Goal: Task Accomplishment & Management: Use online tool/utility

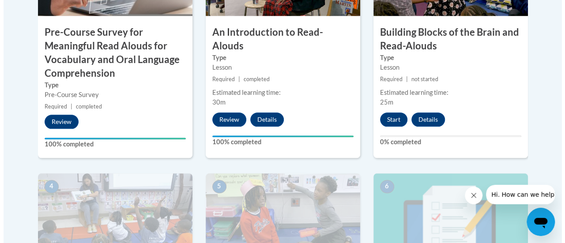
scroll to position [422, 0]
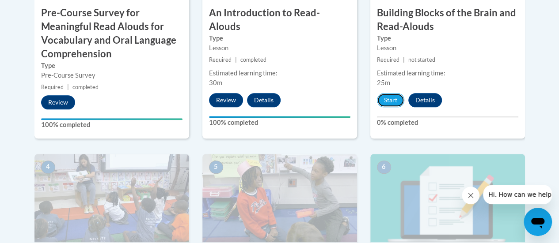
click at [392, 97] on button "Start" at bounding box center [390, 100] width 27 height 14
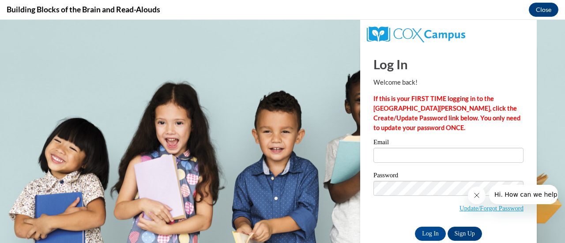
scroll to position [0, 0]
click at [389, 156] on input "Email" at bounding box center [449, 155] width 150 height 15
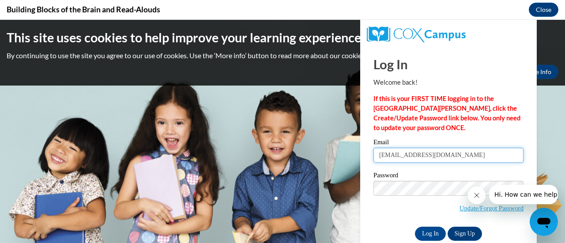
type input "langkauj@w-csd.org"
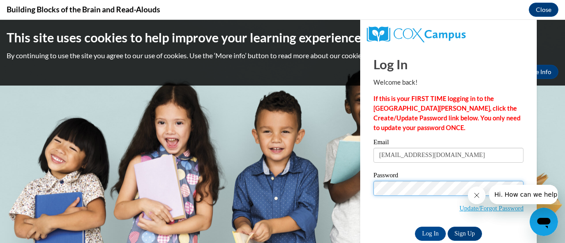
click at [415, 227] on input "Log In" at bounding box center [430, 234] width 31 height 14
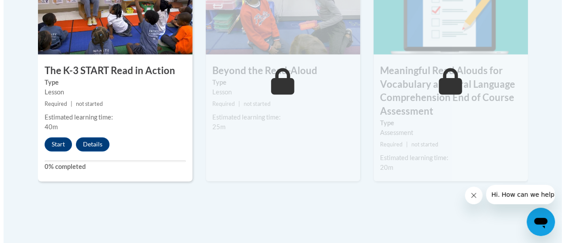
scroll to position [611, 0]
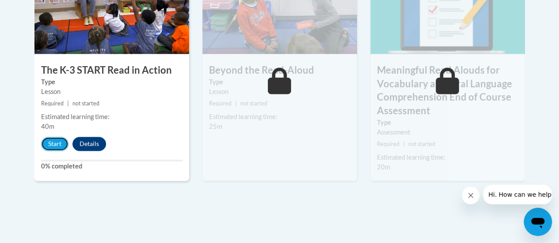
click at [54, 145] on button "Start" at bounding box center [54, 144] width 27 height 14
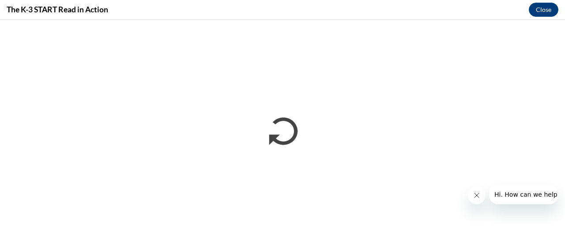
scroll to position [0, 0]
